Goal: Information Seeking & Learning: Learn about a topic

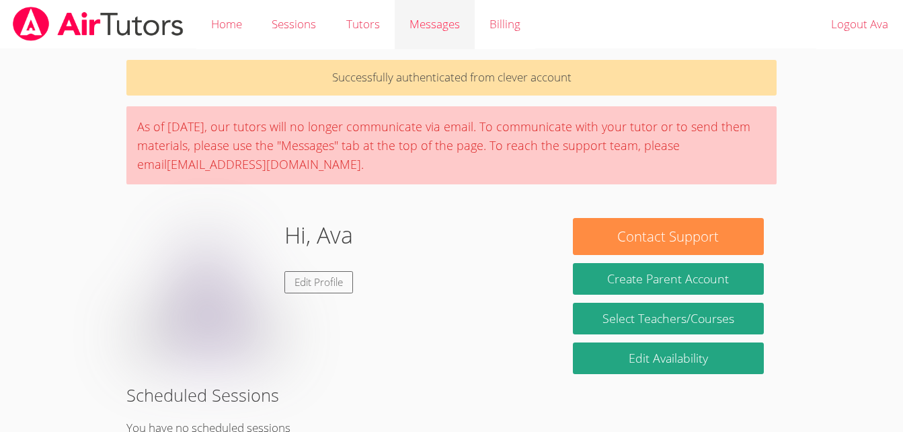
click at [429, 29] on span "Messages" at bounding box center [434, 23] width 50 height 15
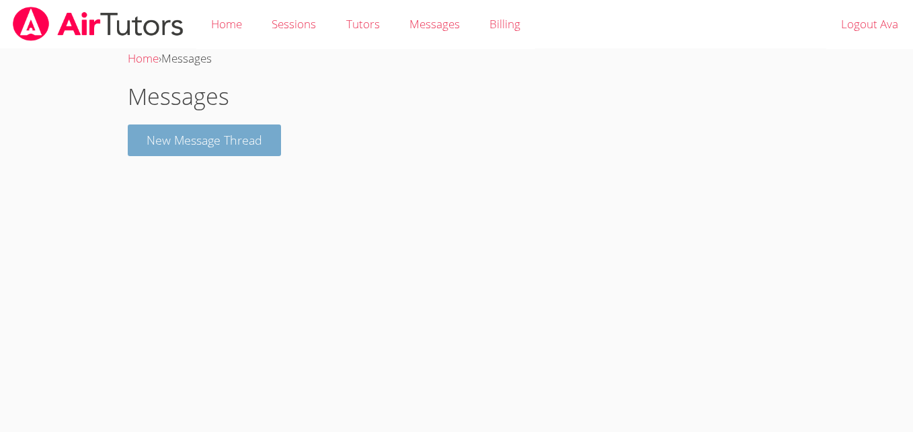
click at [242, 143] on button "New Message Thread" at bounding box center [204, 140] width 153 height 32
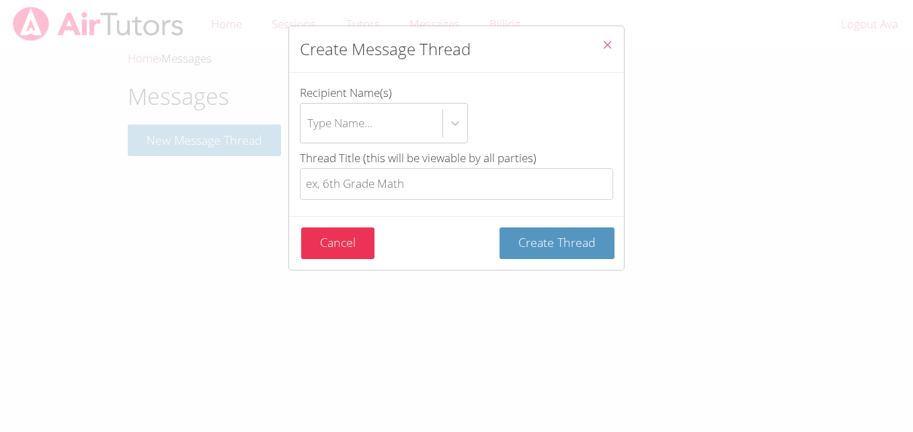
click at [602, 44] on icon "Close" at bounding box center [607, 44] width 11 height 11
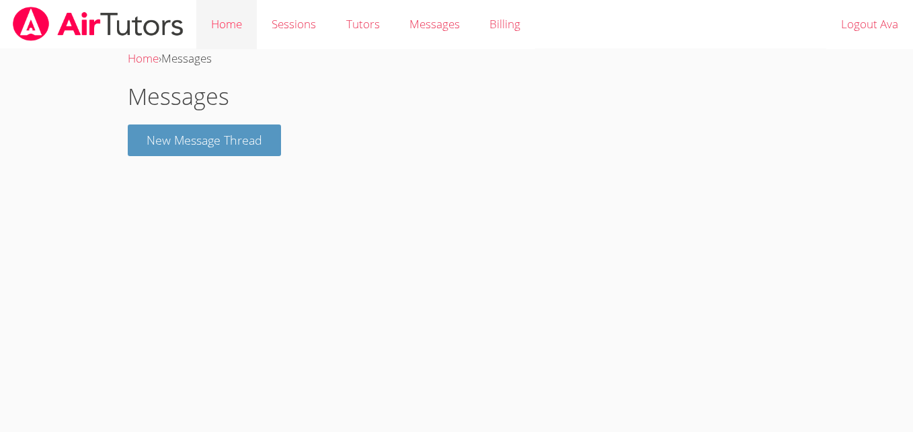
click at [234, 18] on link "Home" at bounding box center [226, 24] width 61 height 49
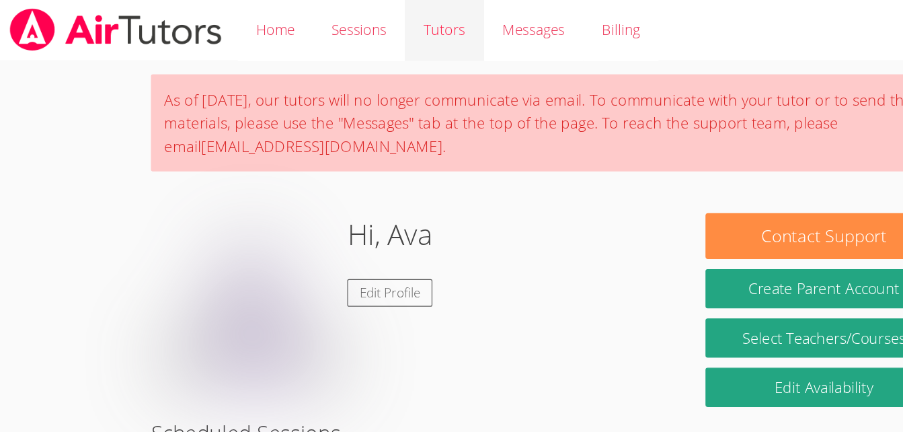
click at [376, 32] on link "Tutors" at bounding box center [362, 24] width 63 height 49
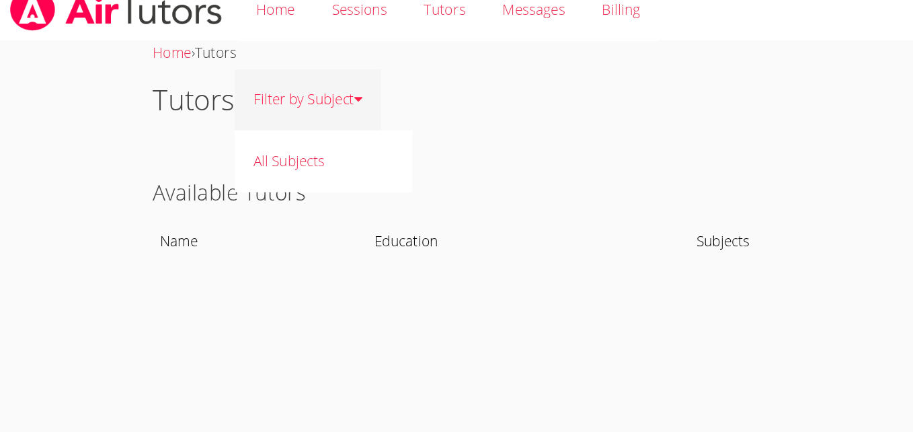
click at [291, 88] on link "Filter by Subject" at bounding box center [253, 96] width 118 height 49
click at [303, 97] on link "Filter by Subject" at bounding box center [253, 96] width 118 height 49
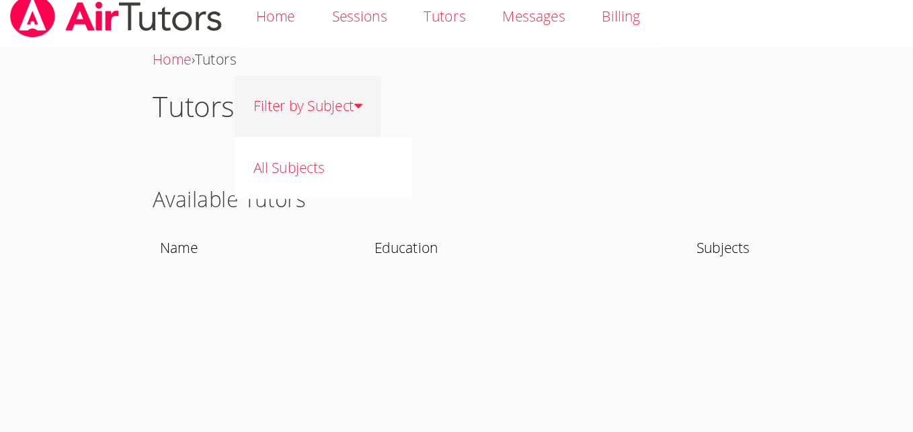
click at [305, 95] on link "Filter by Subject" at bounding box center [253, 96] width 118 height 49
click at [298, 104] on link "Filter by Subject" at bounding box center [253, 96] width 118 height 49
click at [301, 92] on link "Filter by Subject" at bounding box center [253, 96] width 118 height 49
click at [331, 99] on div "Tutors Filter by Subject All Subjects" at bounding box center [457, 97] width 658 height 56
click at [304, 97] on link "Filter by Subject" at bounding box center [253, 96] width 118 height 49
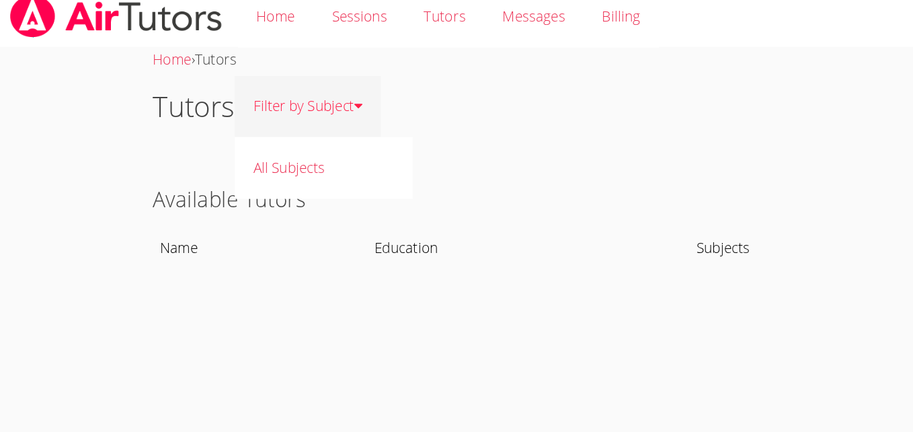
click at [292, 97] on icon at bounding box center [293, 95] width 7 height 11
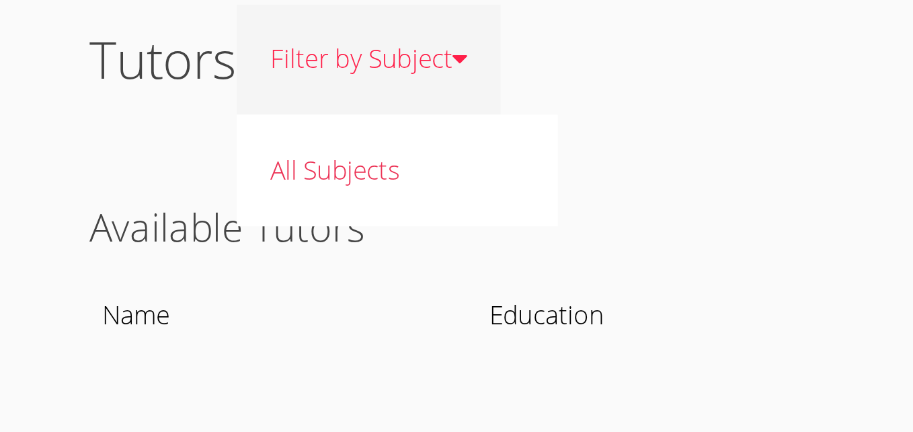
click at [292, 95] on link "Filter by Subject" at bounding box center [253, 96] width 118 height 49
click at [301, 100] on link "Filter by Subject" at bounding box center [253, 96] width 118 height 49
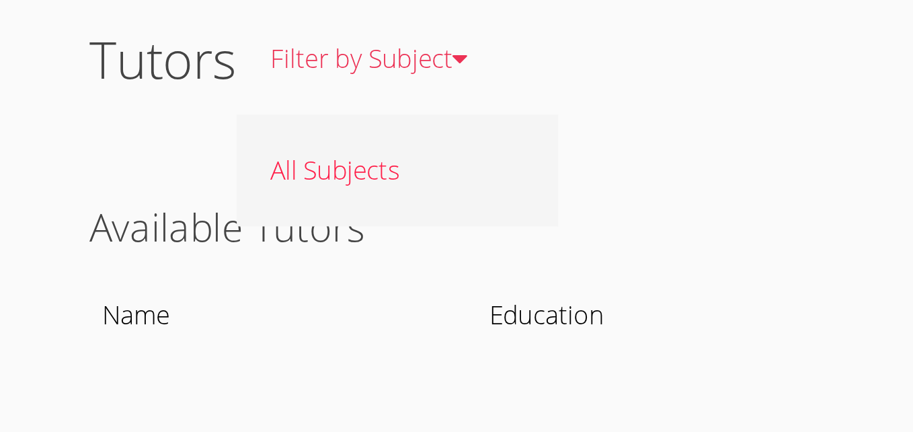
click at [283, 143] on link "All Subjects" at bounding box center [265, 145] width 143 height 49
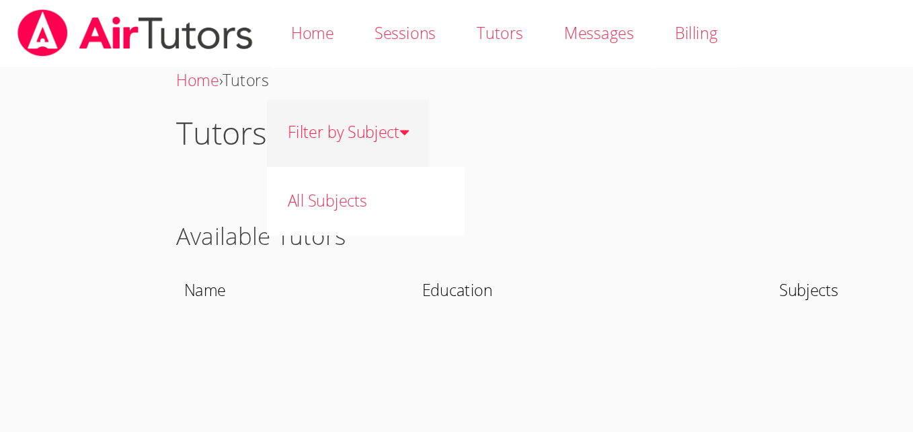
click at [259, 88] on link "Filter by Subject" at bounding box center [253, 96] width 118 height 49
click at [260, 151] on div "Home › Tutors Tutors Filter by Subject All Subjects Available Tutors Name Educa…" at bounding box center [456, 154] width 685 height 210
click at [251, 98] on link "Filter by Subject" at bounding box center [253, 96] width 118 height 49
click at [259, 140] on div "Home › Tutors Tutors Filter by Subject All Subjects Available Tutors Name Educa…" at bounding box center [456, 154] width 685 height 210
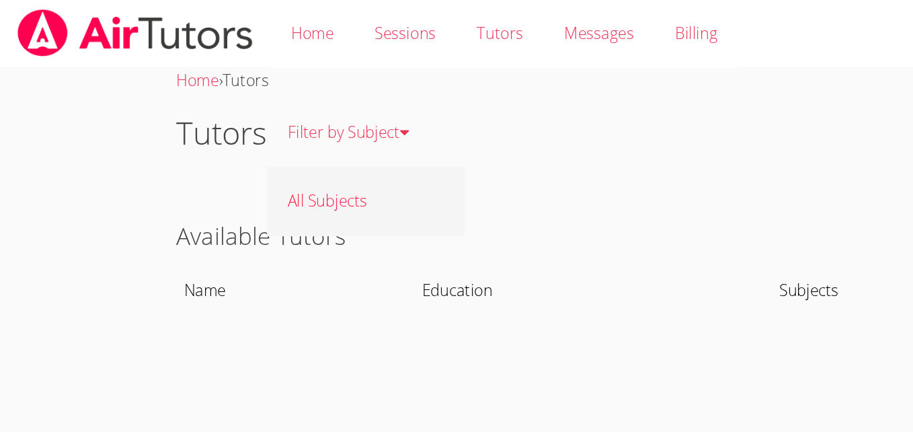
click at [253, 142] on link "All Subjects" at bounding box center [265, 145] width 143 height 49
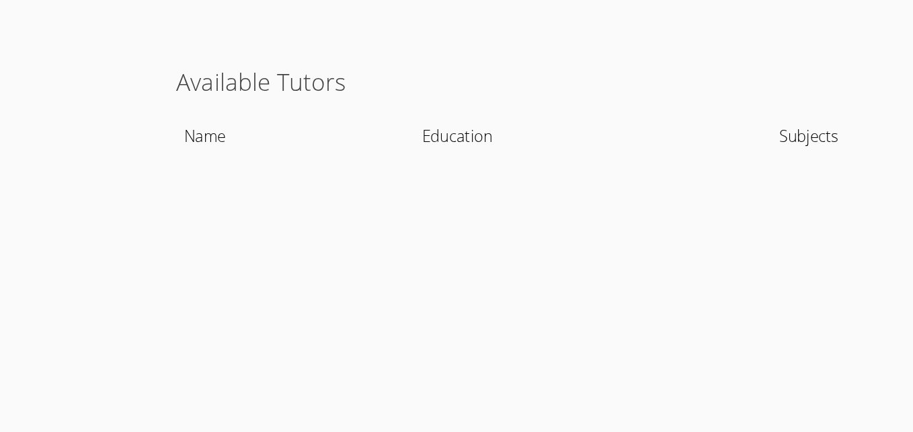
click at [621, 184] on section "Available Tutors Name Education Subjects" at bounding box center [457, 192] width 658 height 68
